Goal: Task Accomplishment & Management: Manage account settings

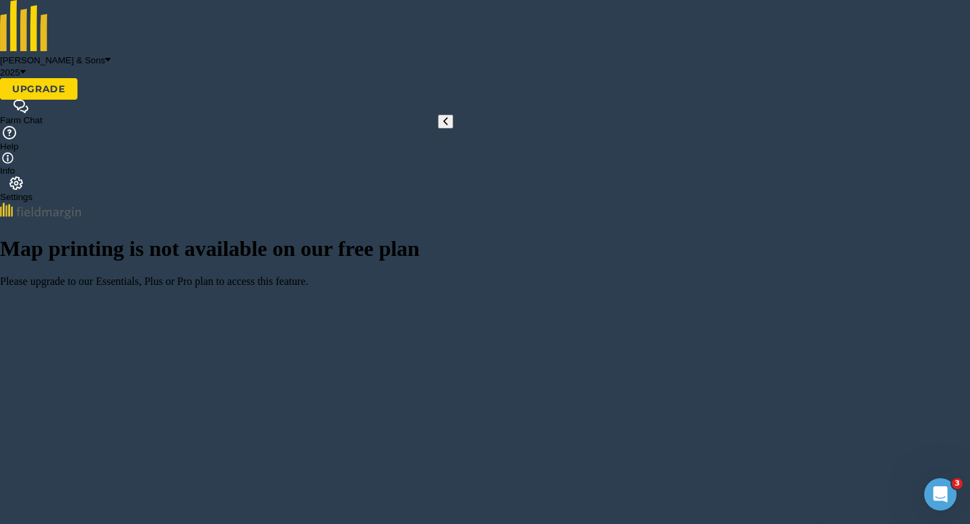
click at [439, 129] on button at bounding box center [445, 122] width 15 height 14
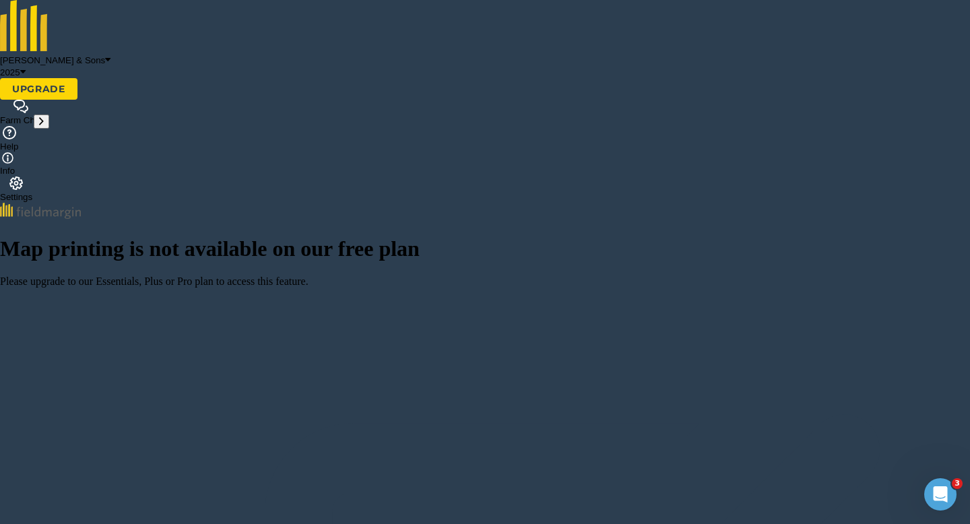
click at [36, 129] on button at bounding box center [41, 122] width 15 height 14
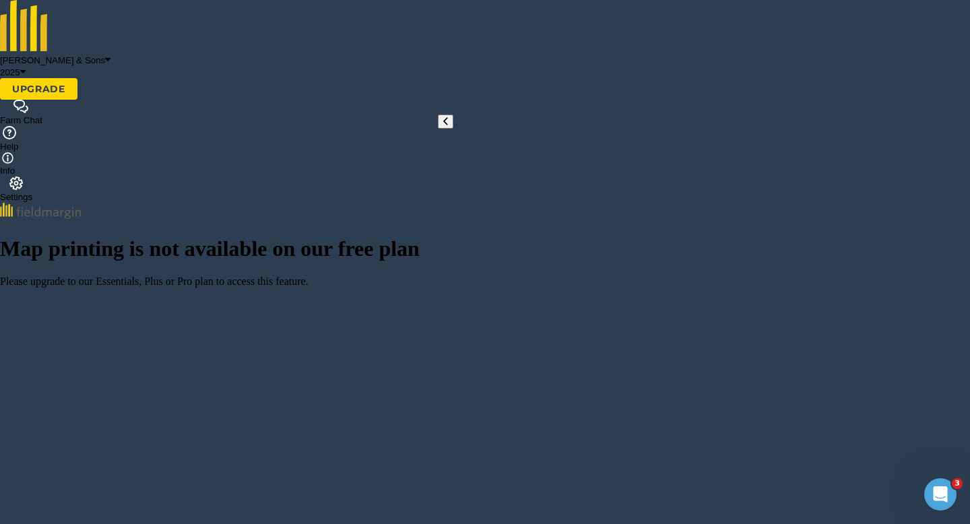
type input "S"
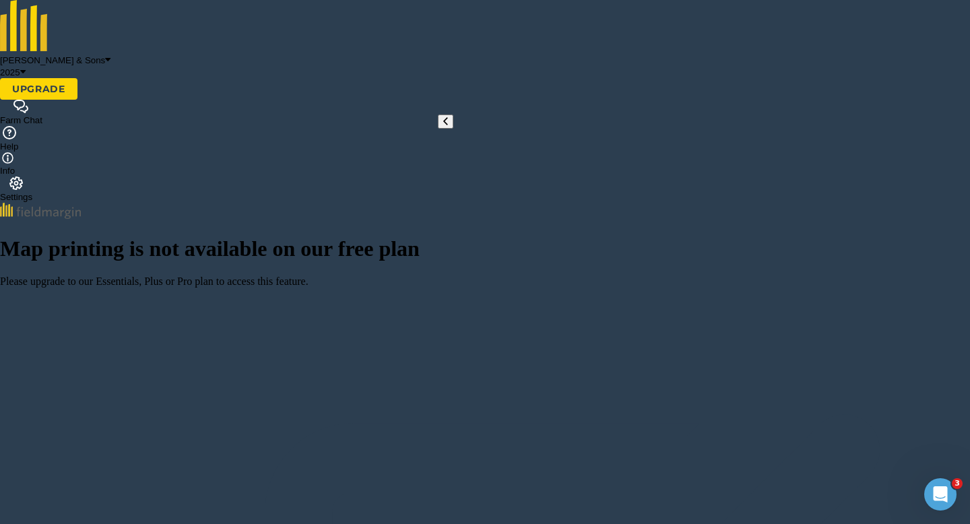
type input "10"
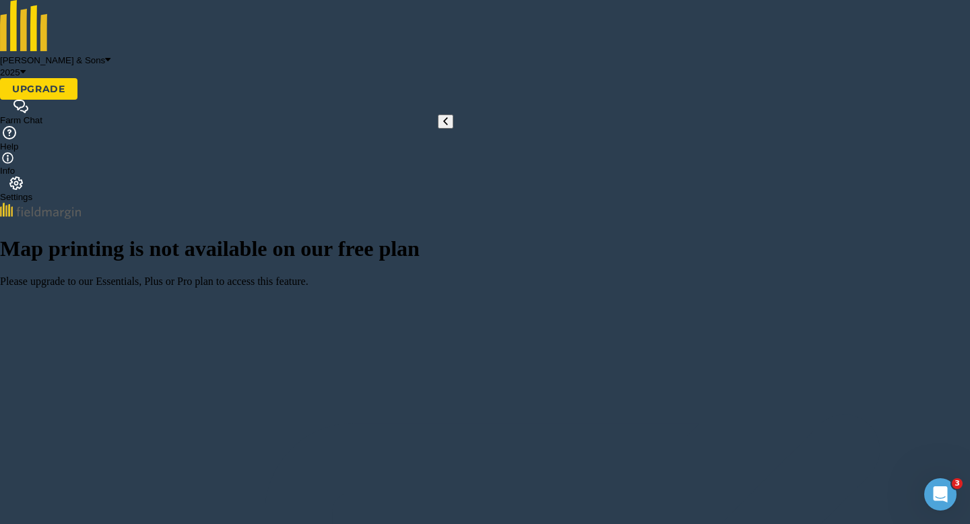
type input "T"
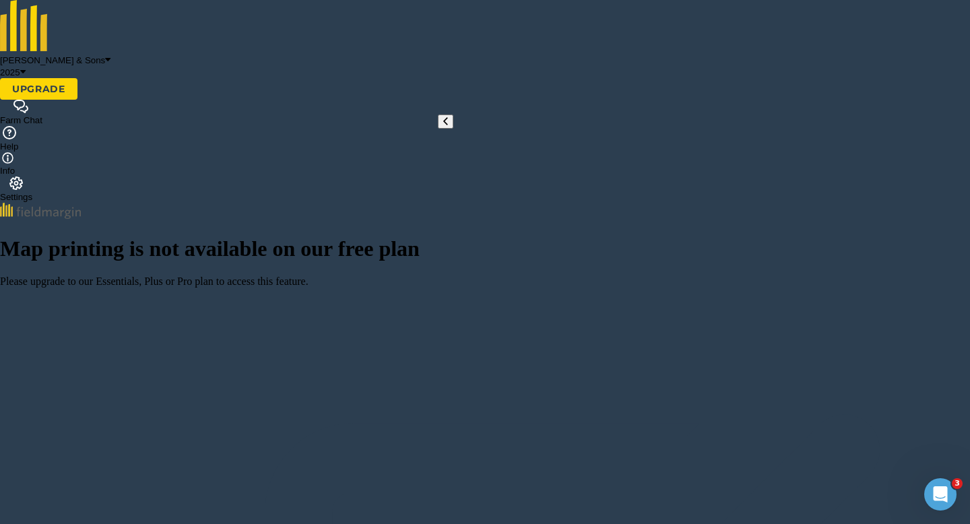
type input "U"
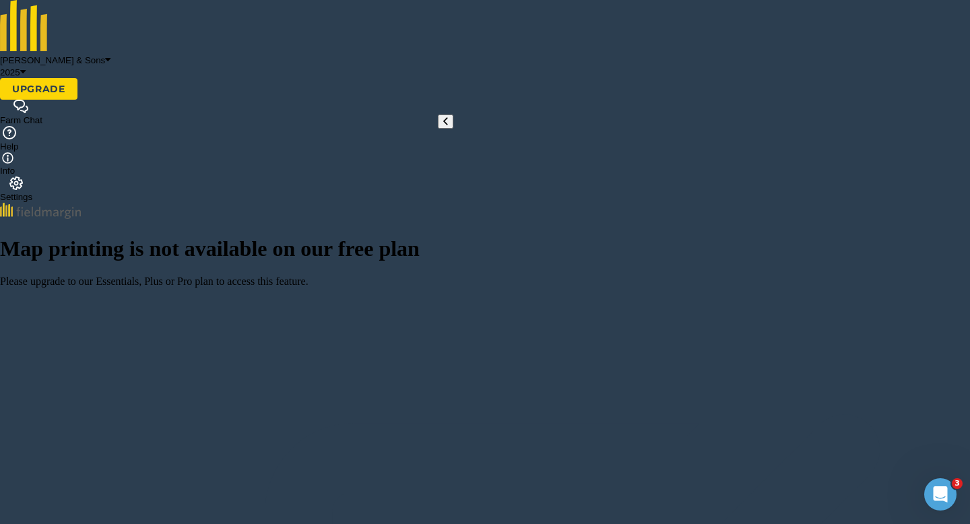
type input "V"
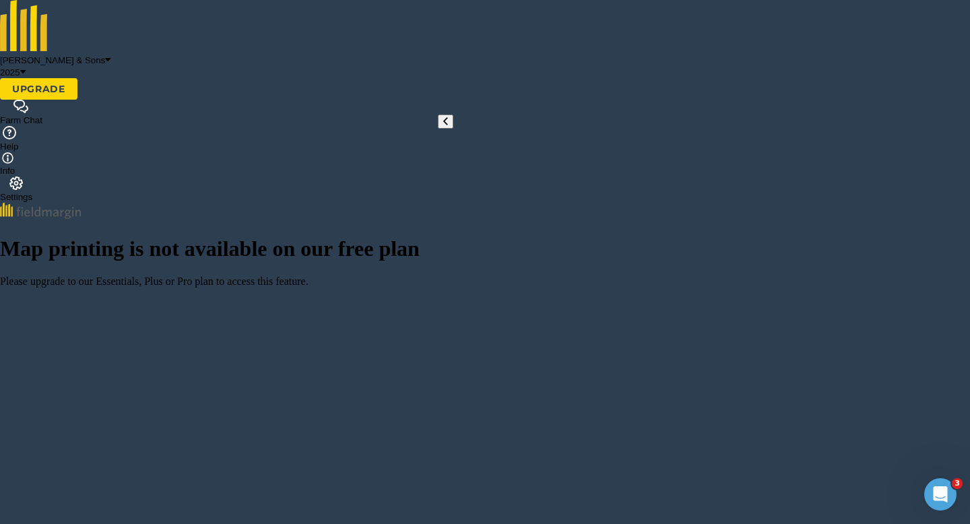
type input "W"
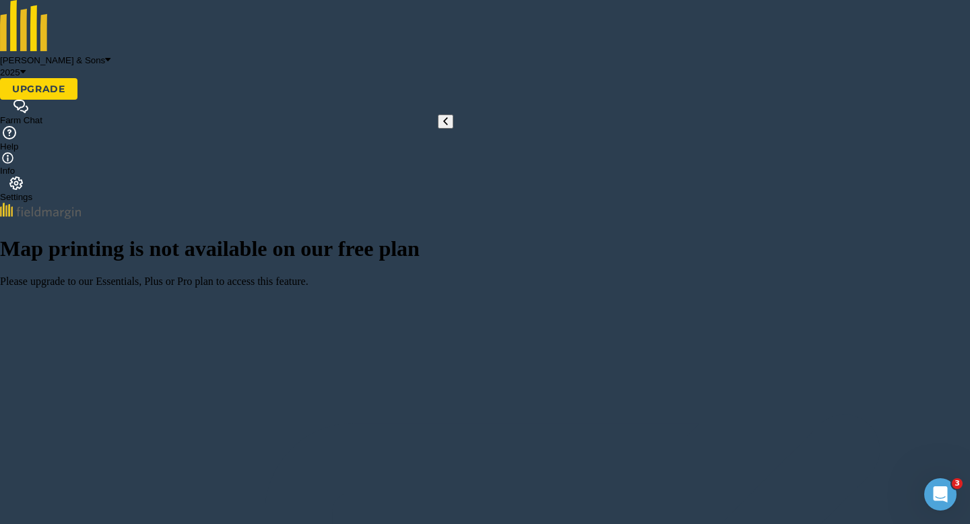
type input "X"
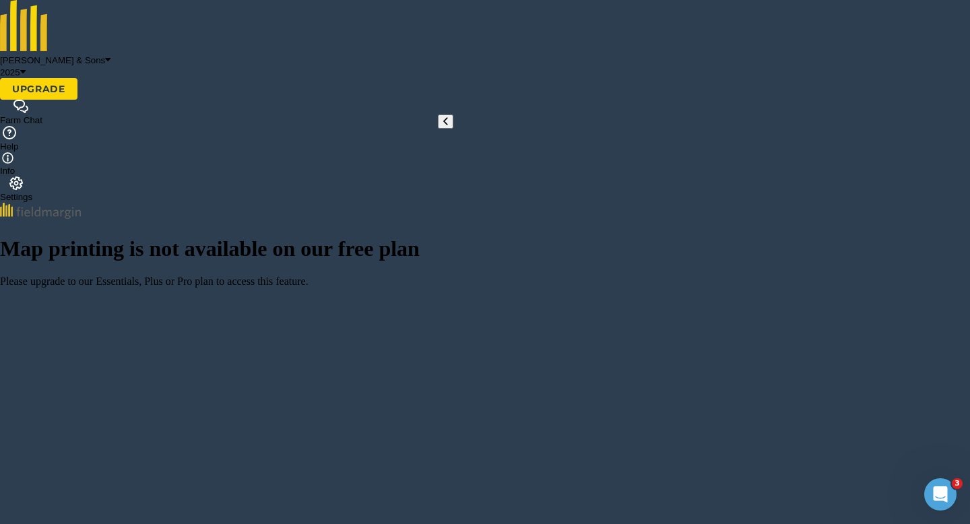
radio input "true"
radio input "false"
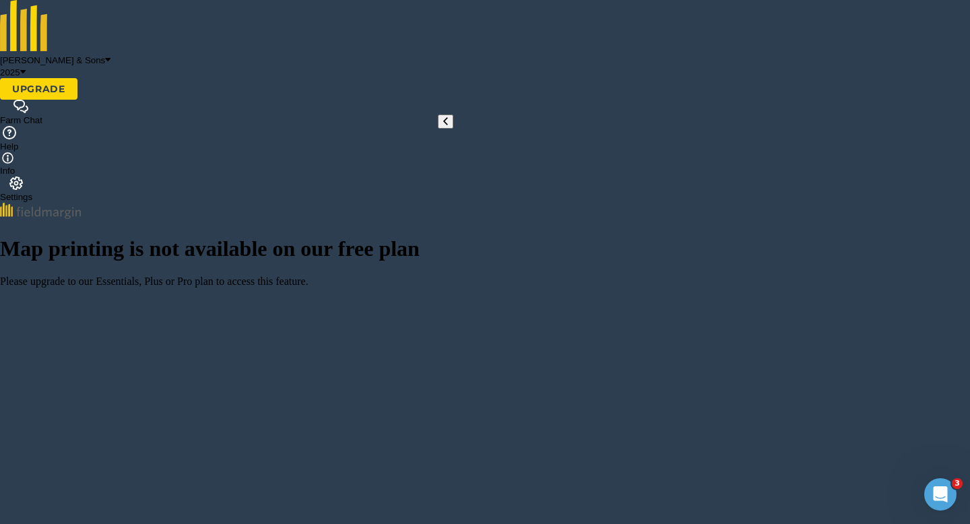
scroll to position [183, 0]
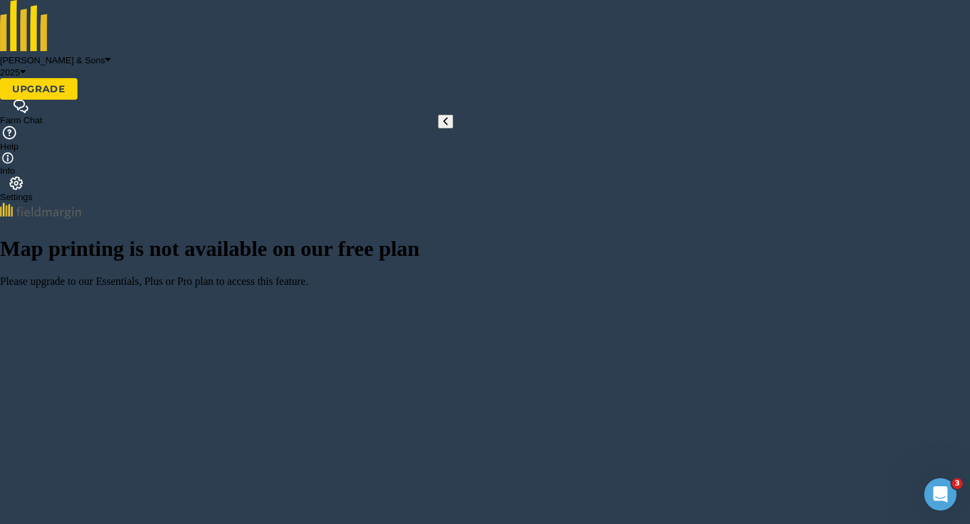
radio input "true"
radio input "false"
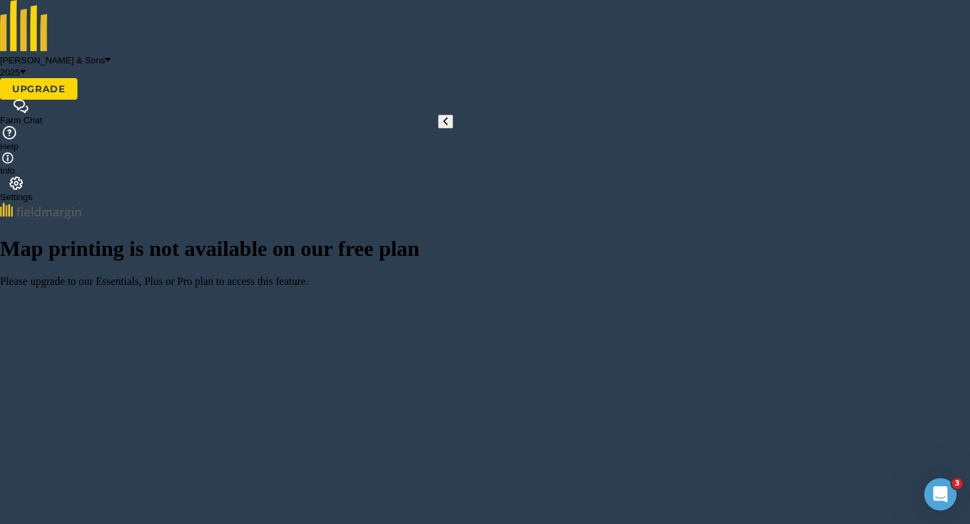
scroll to position [137, 0]
radio input "true"
radio input "false"
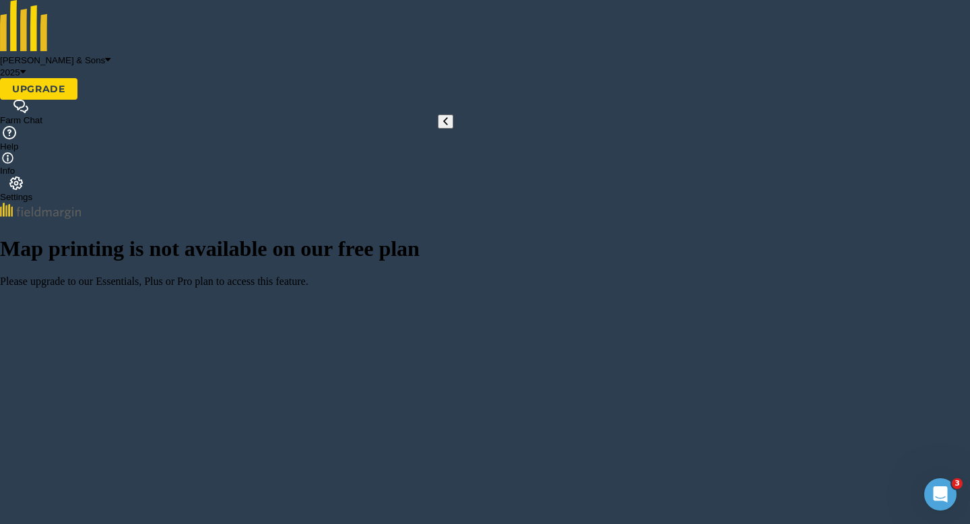
radio input "true"
radio input "false"
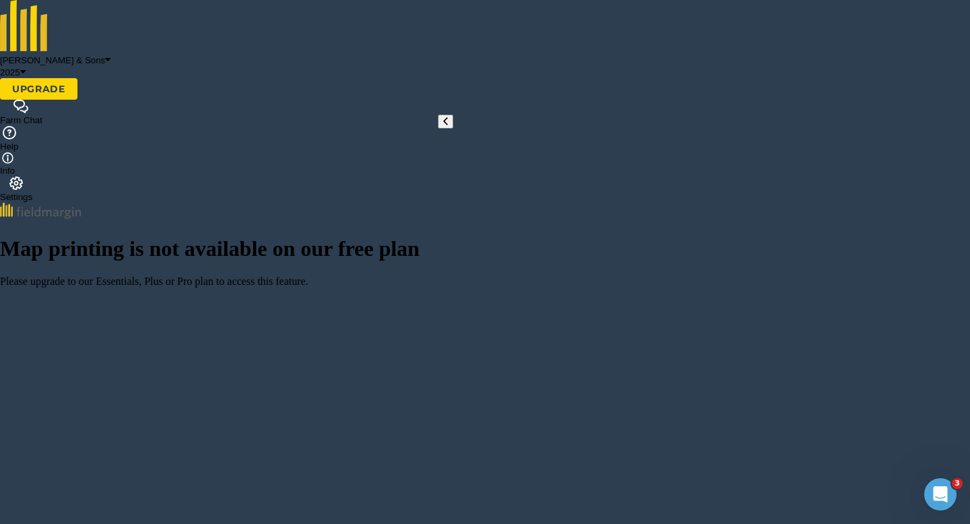
radio input "true"
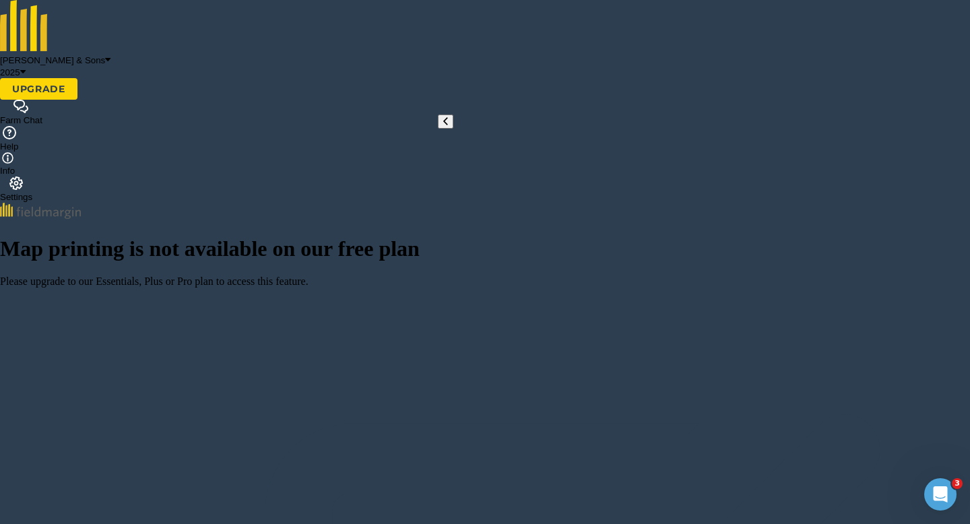
radio input "false"
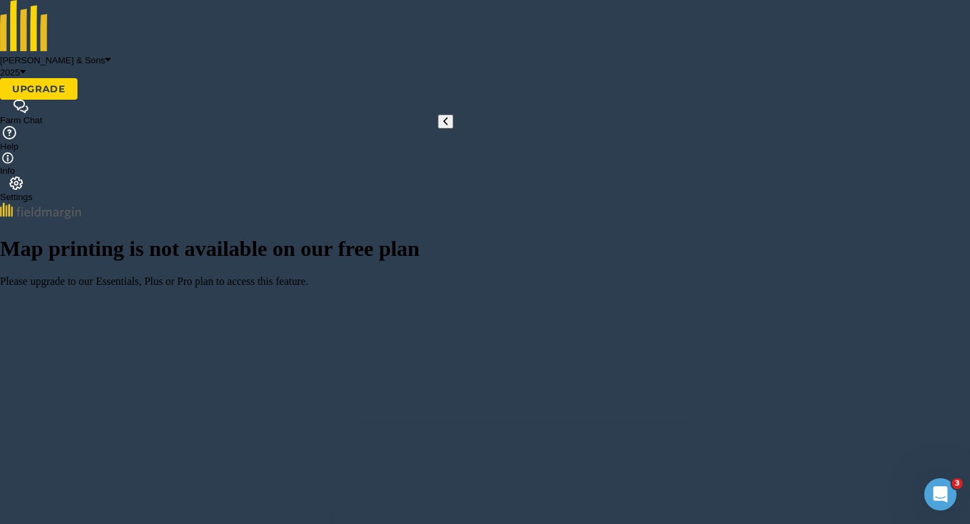
radio input "true"
radio input "false"
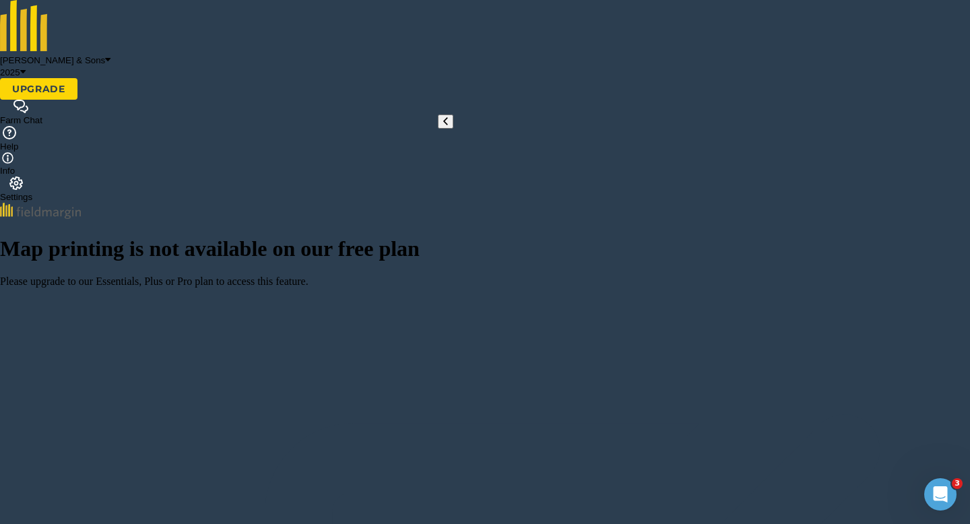
scroll to position [110, 0]
radio input "true"
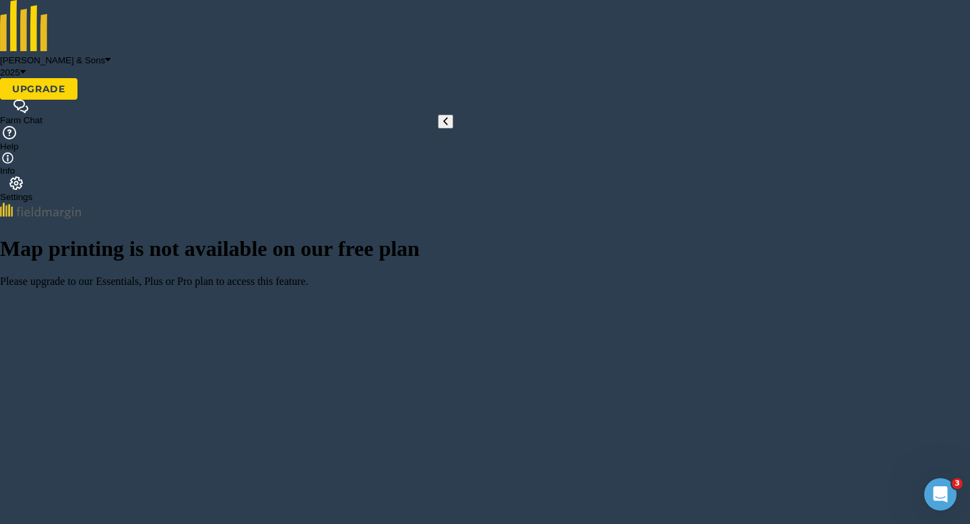
radio input "false"
